Goal: Information Seeking & Learning: Learn about a topic

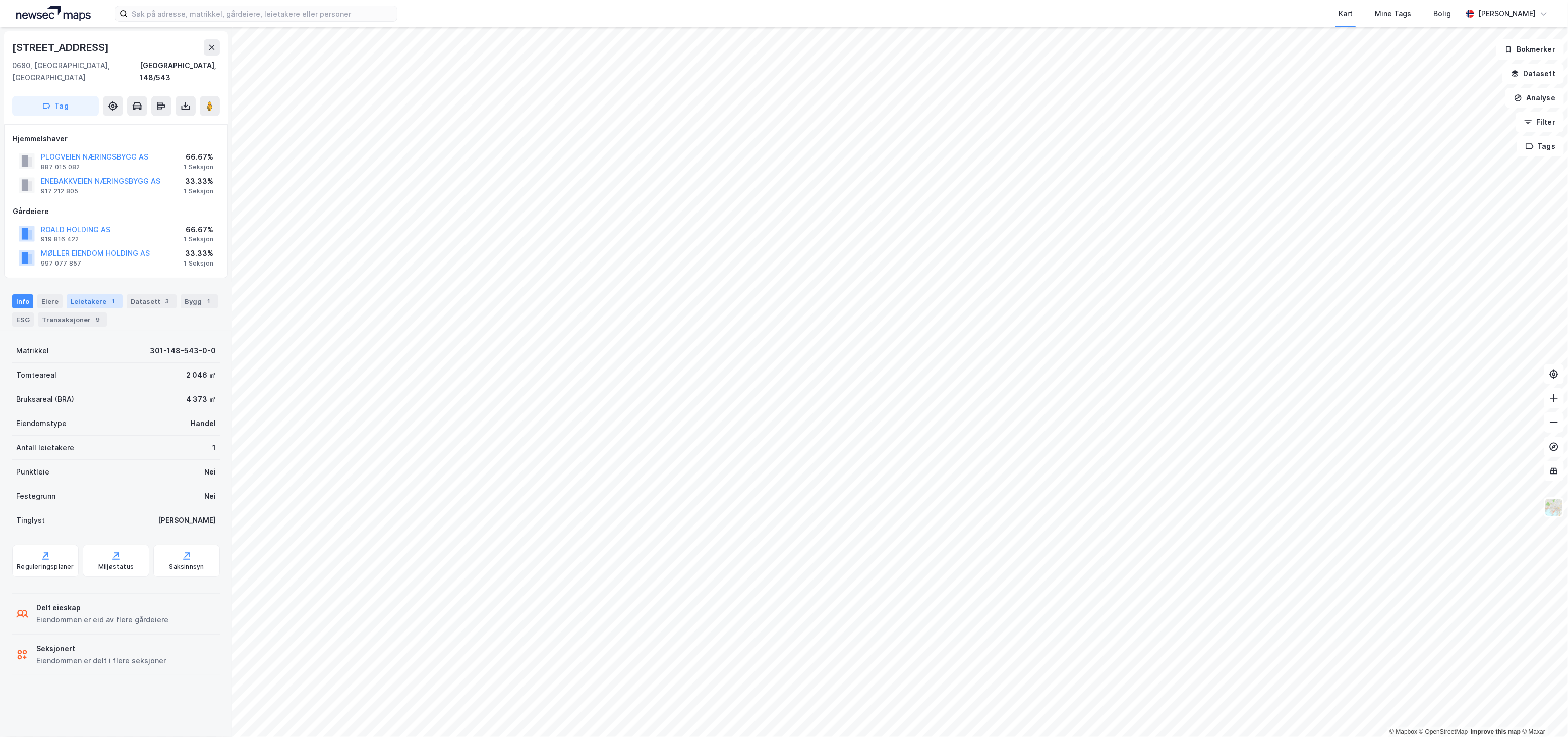
click at [89, 294] on div "Leietakere 1" at bounding box center [94, 301] width 56 height 14
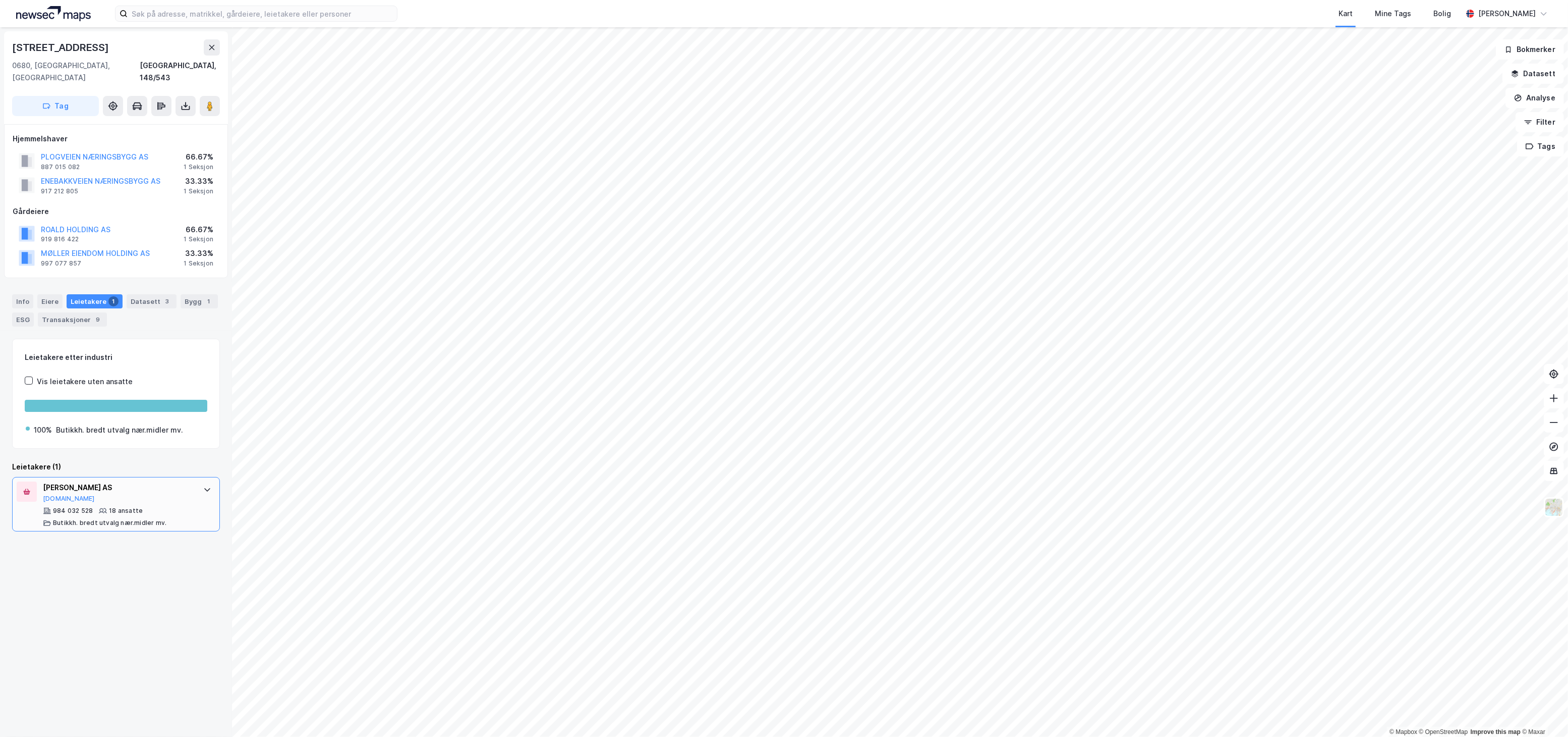
click at [147, 507] on div "984 032 528 18 ansatte Butikkh. bredt utvalg nær.midler mv." at bounding box center [118, 517] width 150 height 20
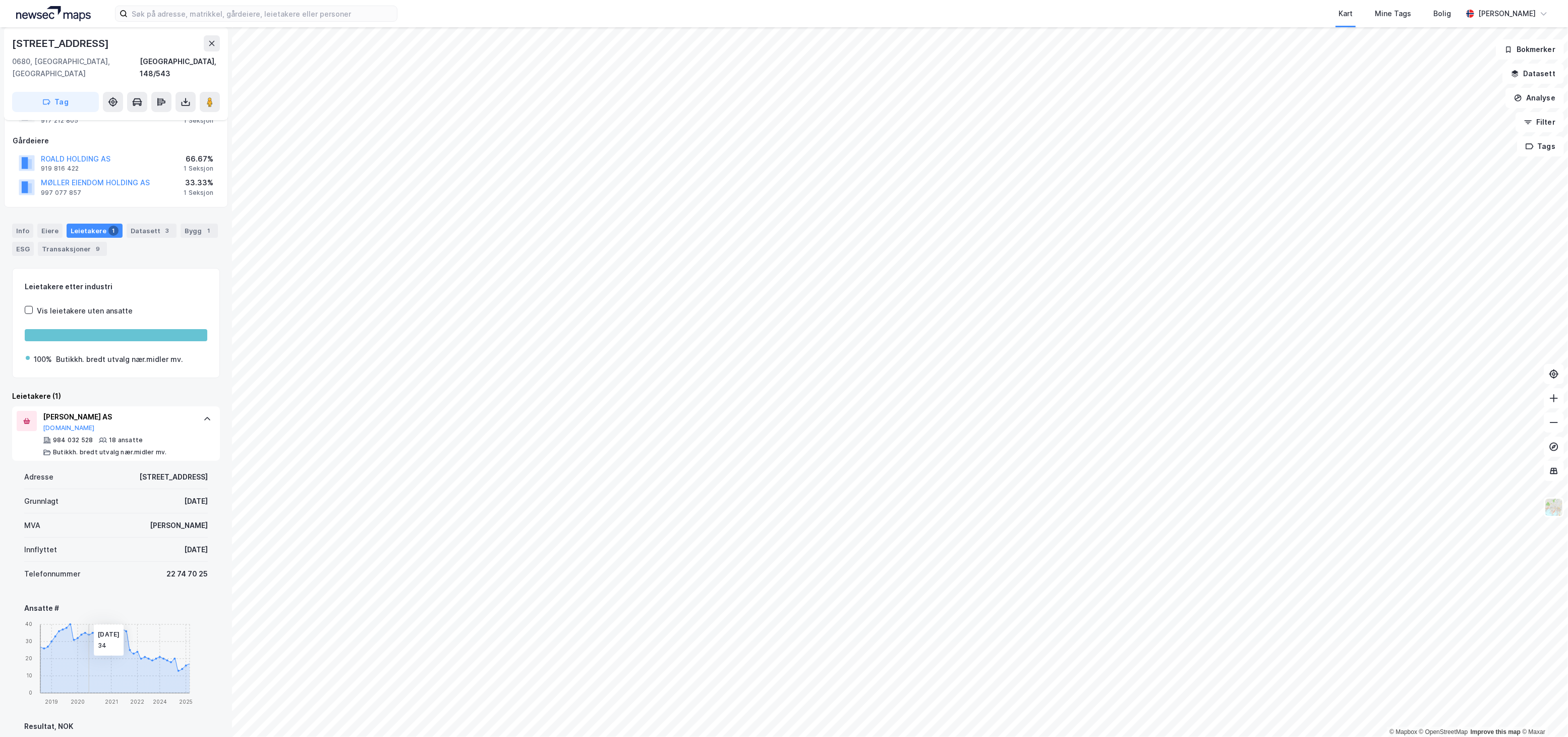
scroll to position [64, 0]
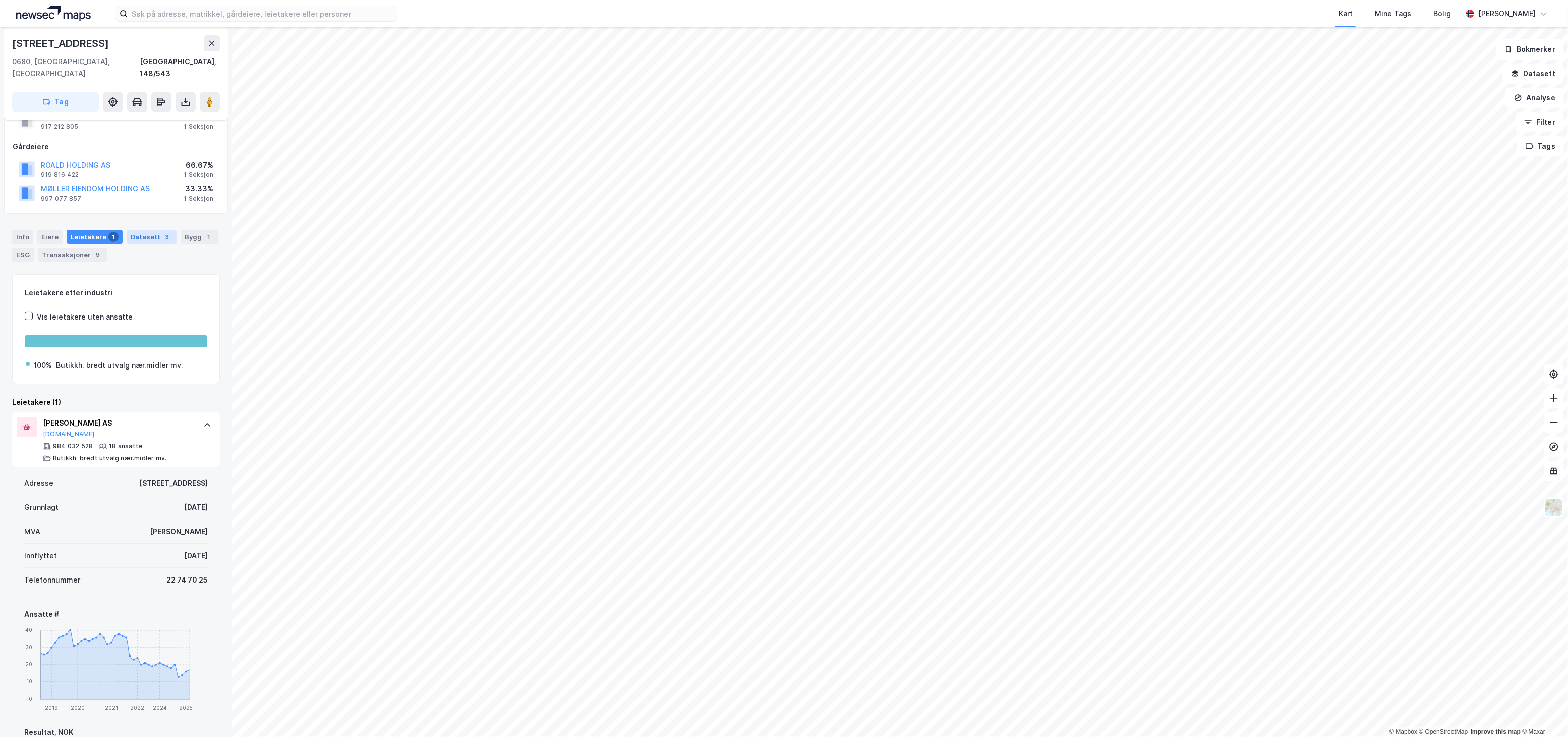
click at [148, 229] on div "Datasett 3" at bounding box center [151, 236] width 50 height 14
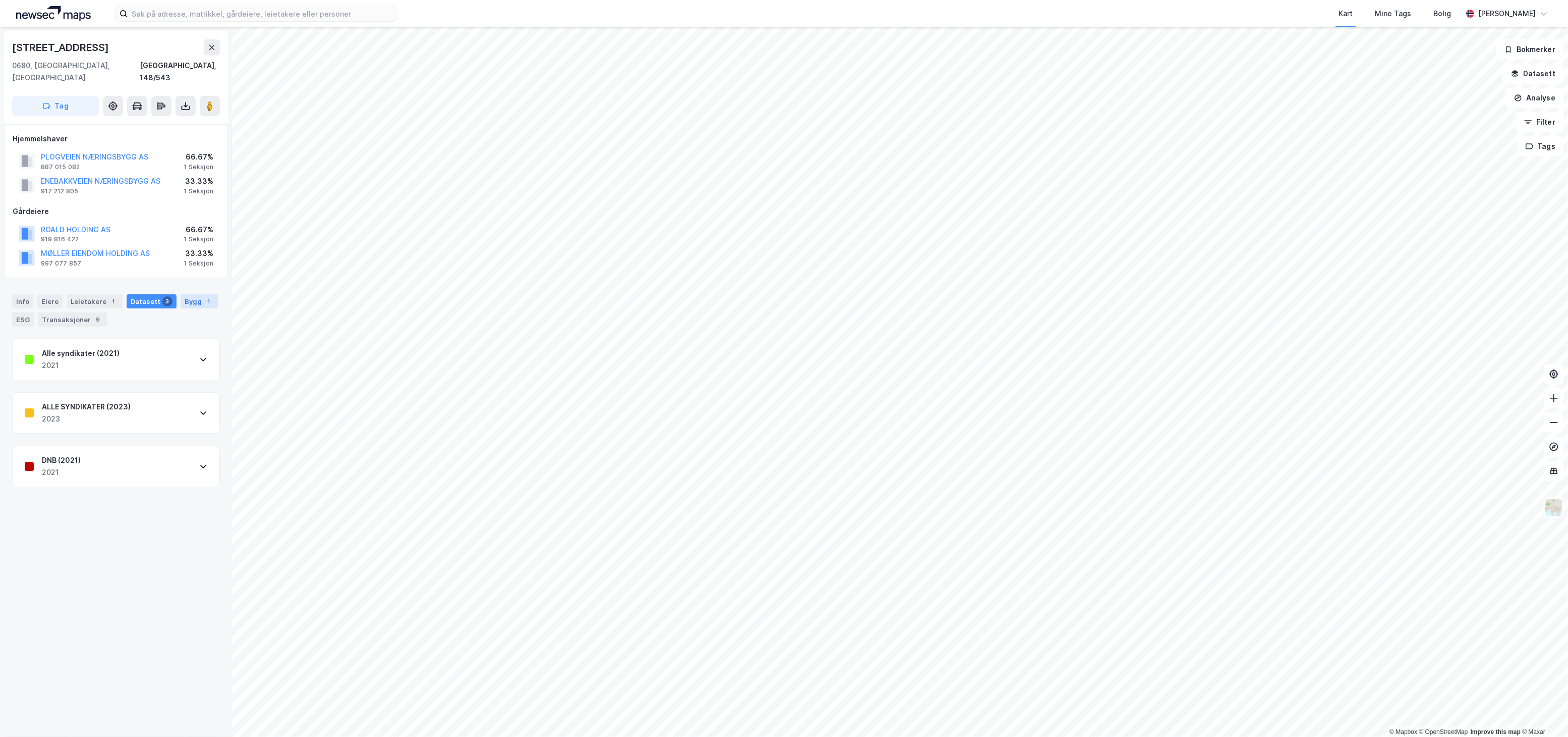
click at [204, 296] on div "1" at bounding box center [209, 301] width 10 height 10
click at [0, 0] on button "ENEBAKKVEIEN NÆRINGSBYGG AS" at bounding box center [0, 0] width 0 height 0
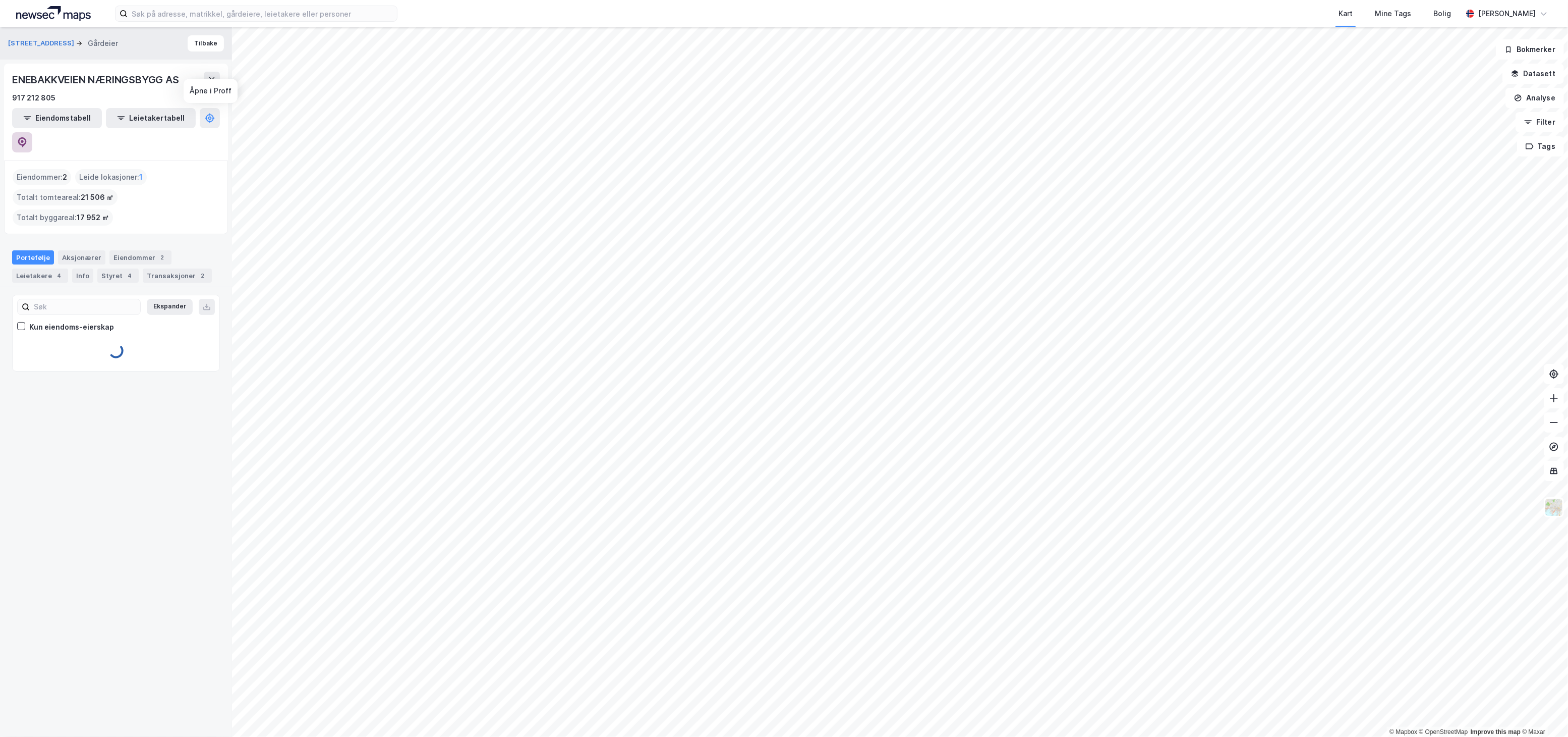
click at [28, 137] on icon at bounding box center [21, 142] width 10 height 10
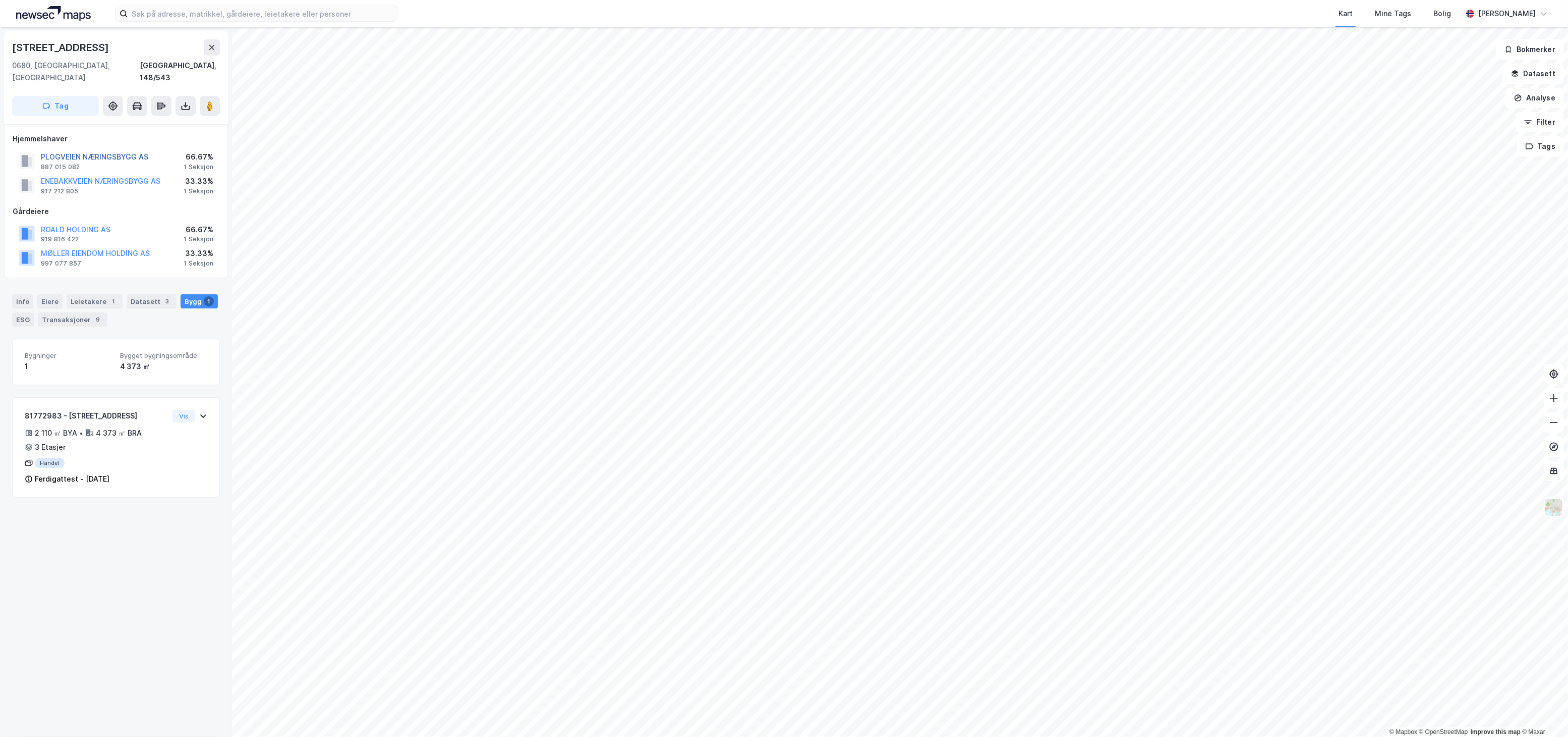
click at [0, 0] on button "PLOGVEIEN NÆRINGSBYGG AS" at bounding box center [0, 0] width 0 height 0
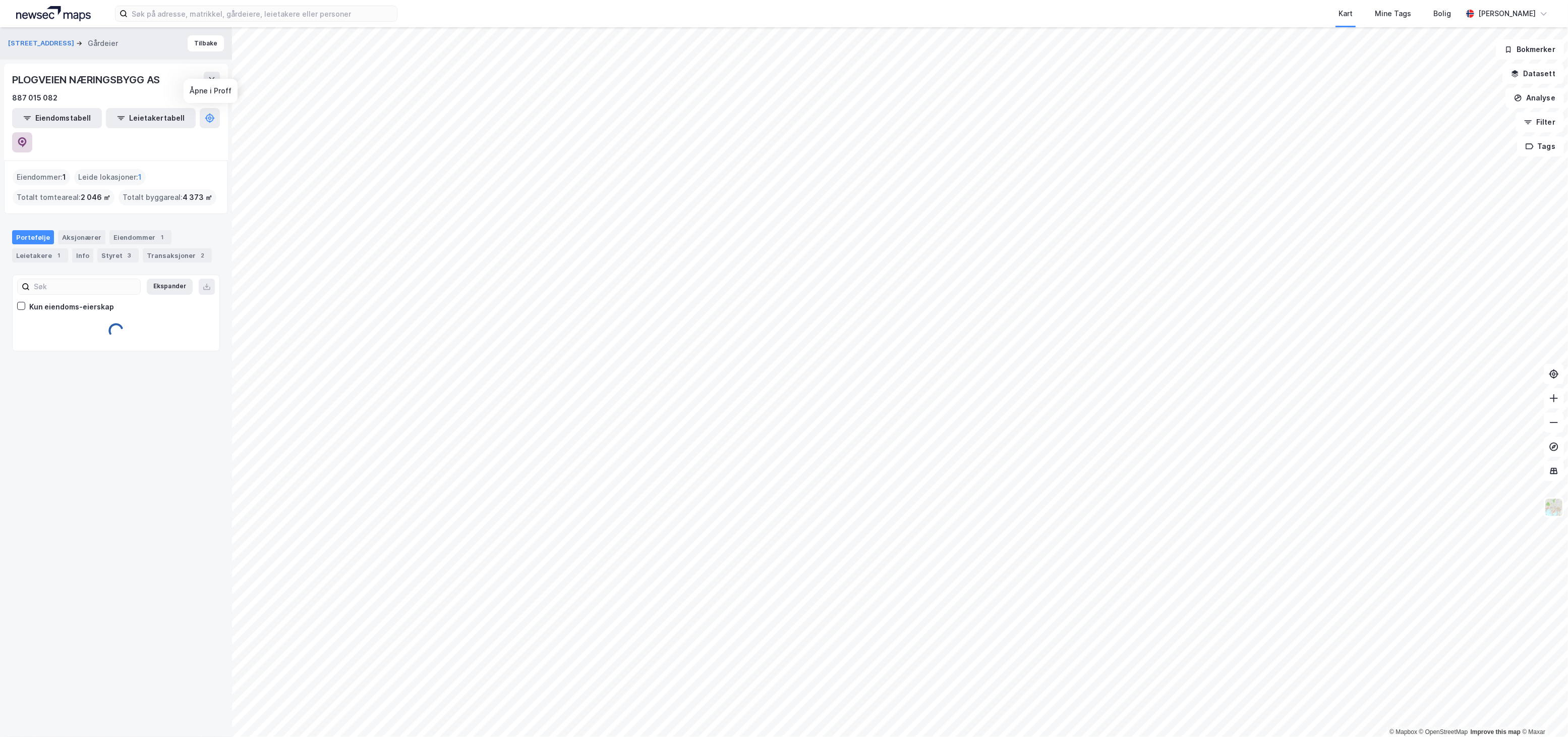
click at [28, 137] on icon at bounding box center [21, 142] width 10 height 10
